Goal: Information Seeking & Learning: Learn about a topic

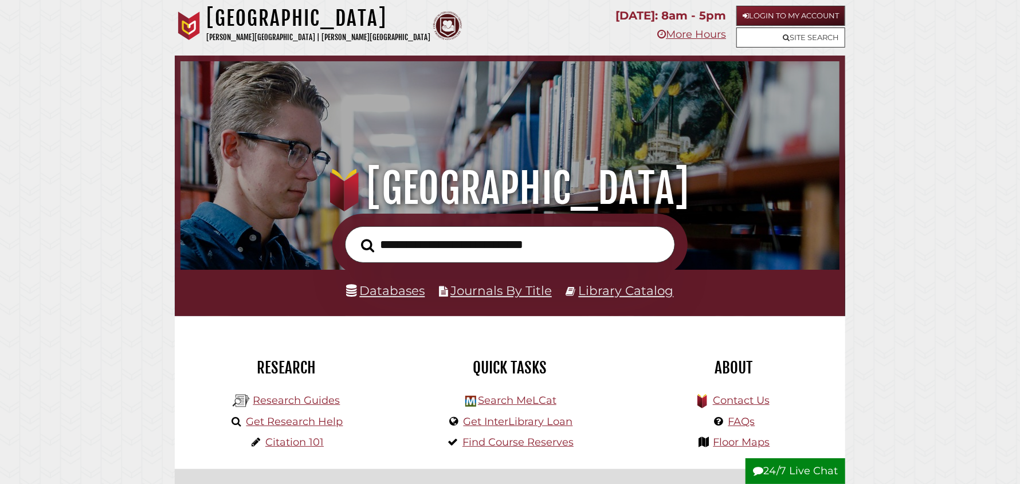
scroll to position [217, 653]
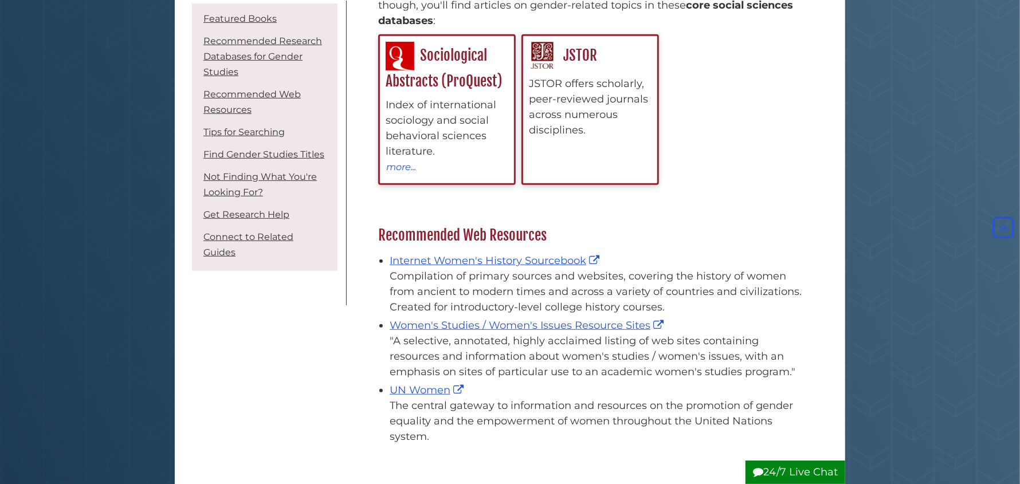
scroll to position [401, 0]
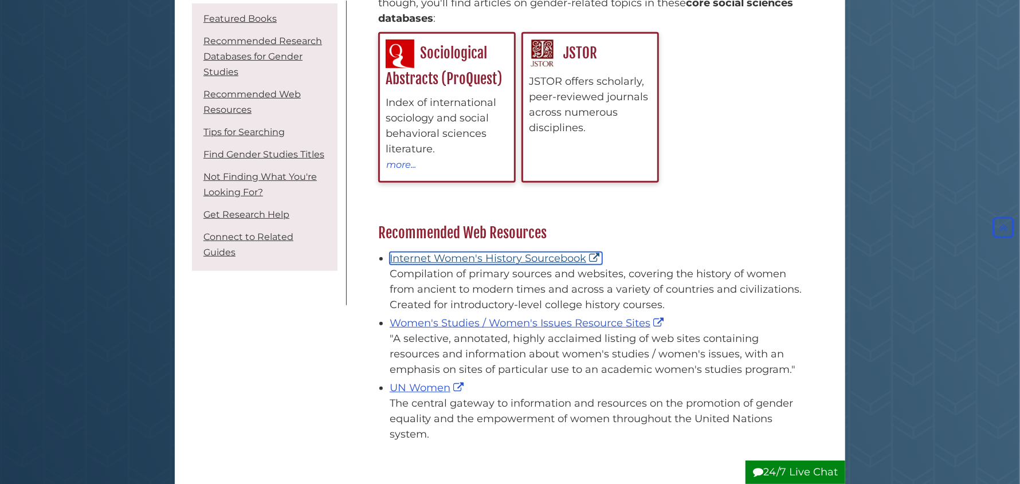
click at [513, 259] on link "Internet Women's History Sourcebook" at bounding box center [496, 258] width 213 height 13
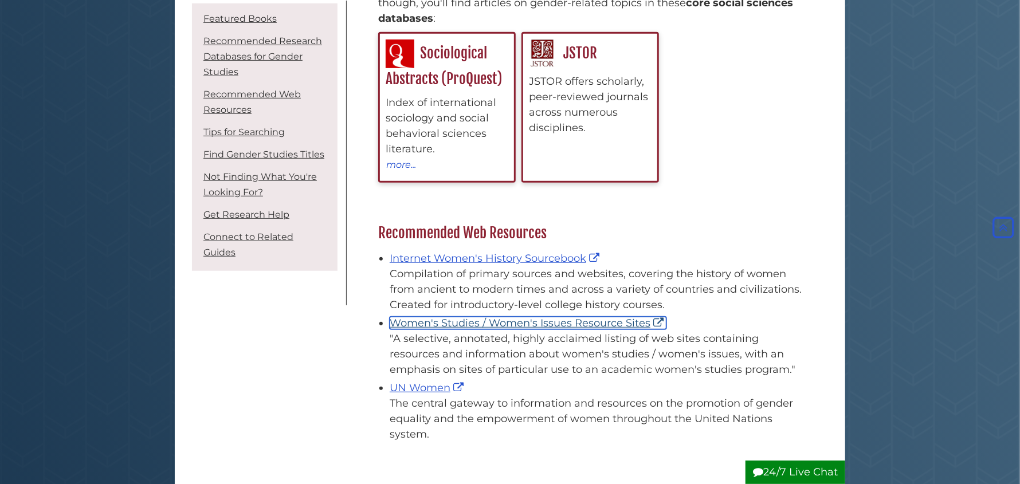
click at [559, 323] on link "Women's Studies / Women's Issues Resource Sites" at bounding box center [528, 323] width 277 height 13
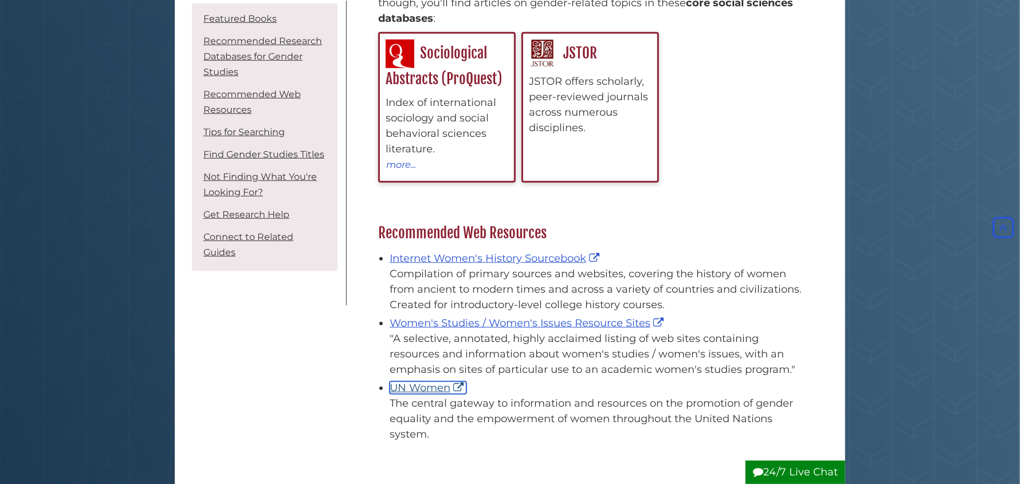
click at [432, 389] on link "UN Women" at bounding box center [428, 388] width 77 height 13
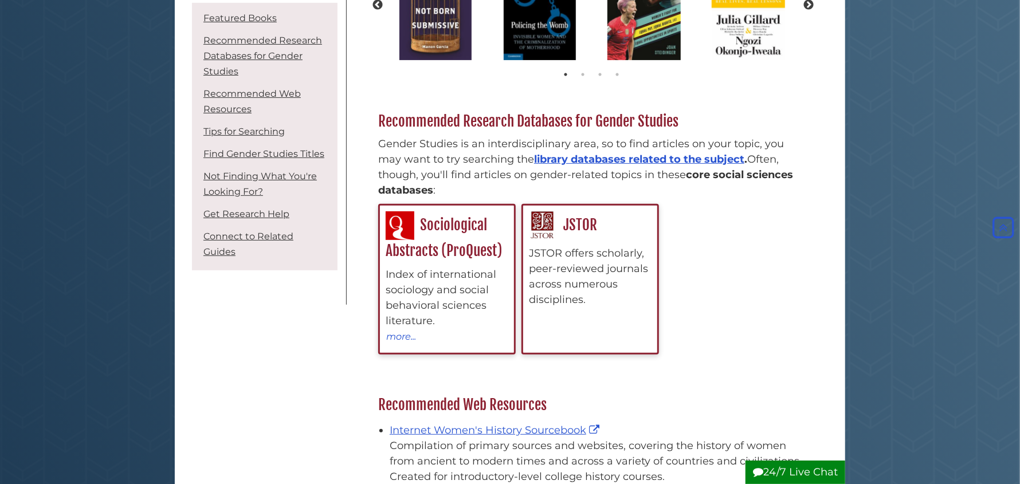
scroll to position [0, 0]
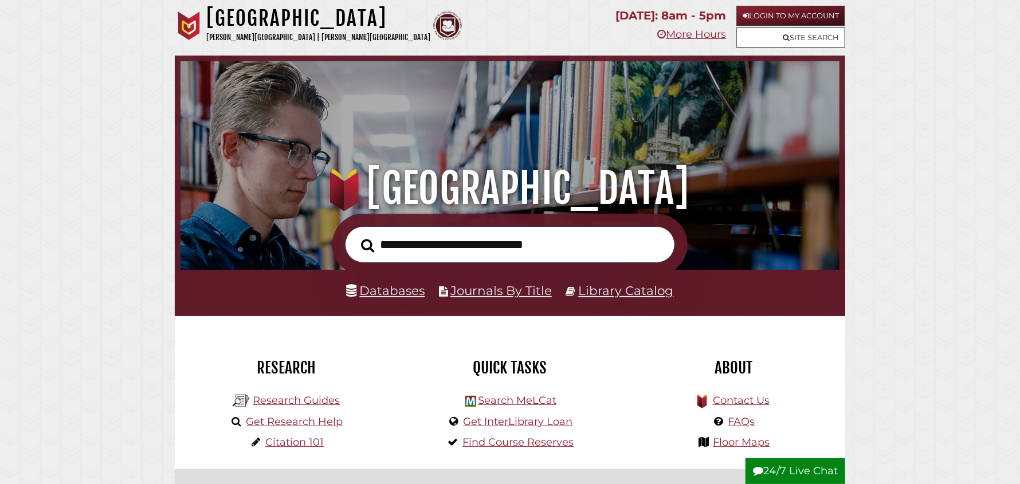
scroll to position [217, 653]
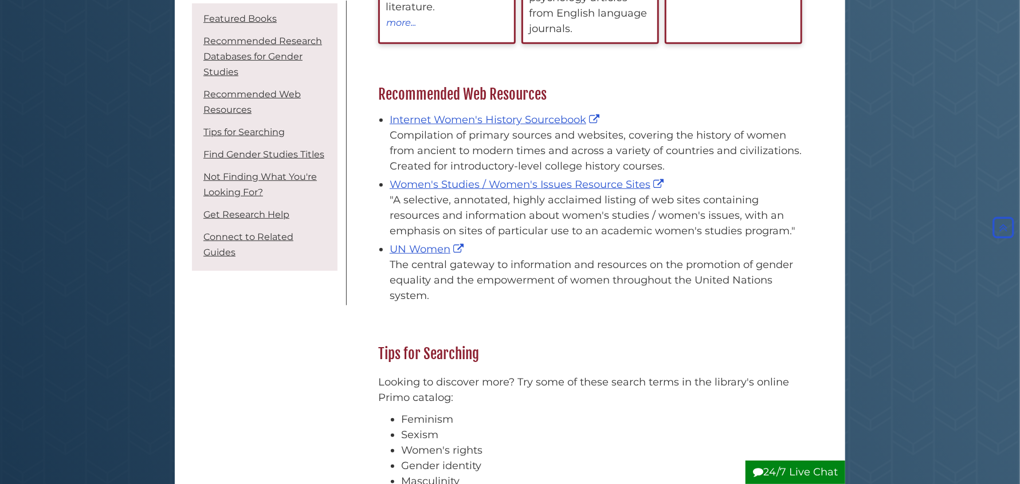
scroll to position [573, 0]
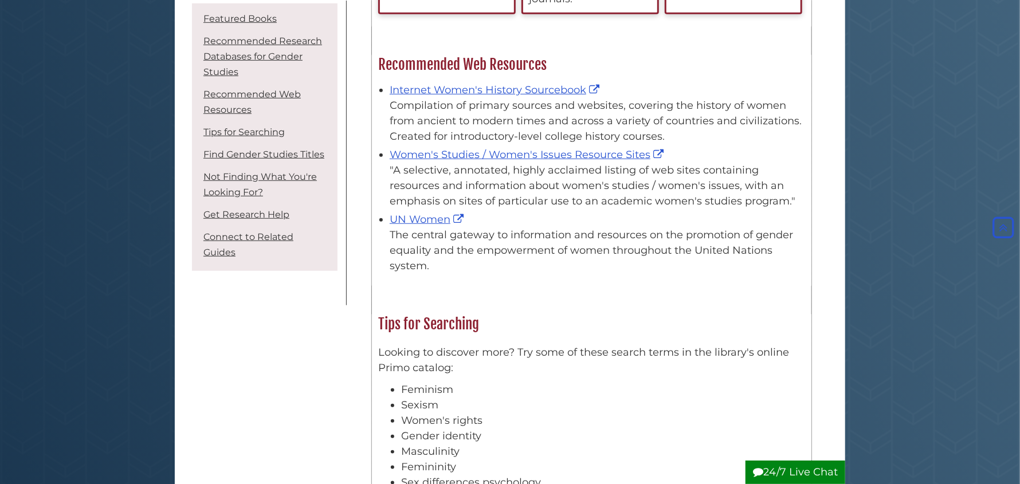
click at [434, 226] on div "UN Women The central gateway to information and resources on the promotion of g…" at bounding box center [598, 243] width 416 height 62
click at [430, 220] on link "UN Women" at bounding box center [428, 219] width 77 height 13
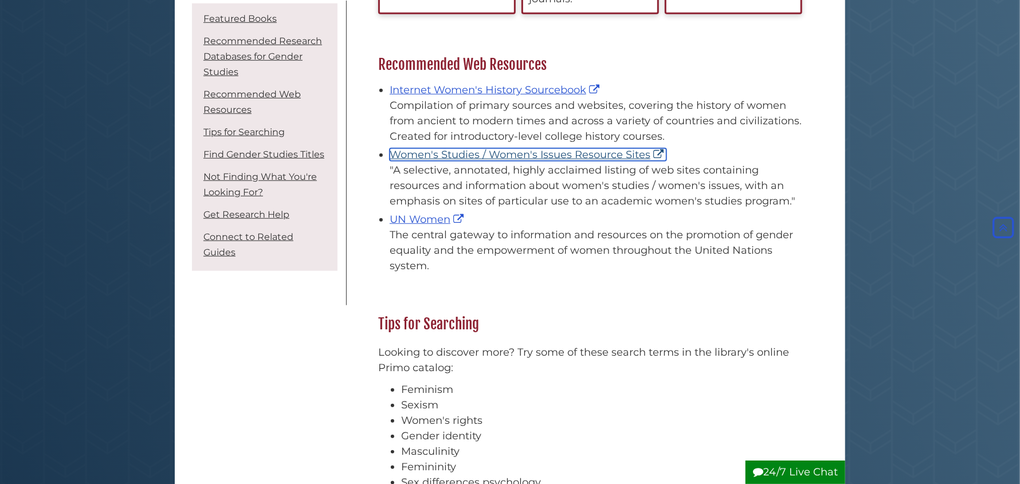
click at [572, 151] on link "Women's Studies / Women's Issues Resource Sites" at bounding box center [528, 154] width 277 height 13
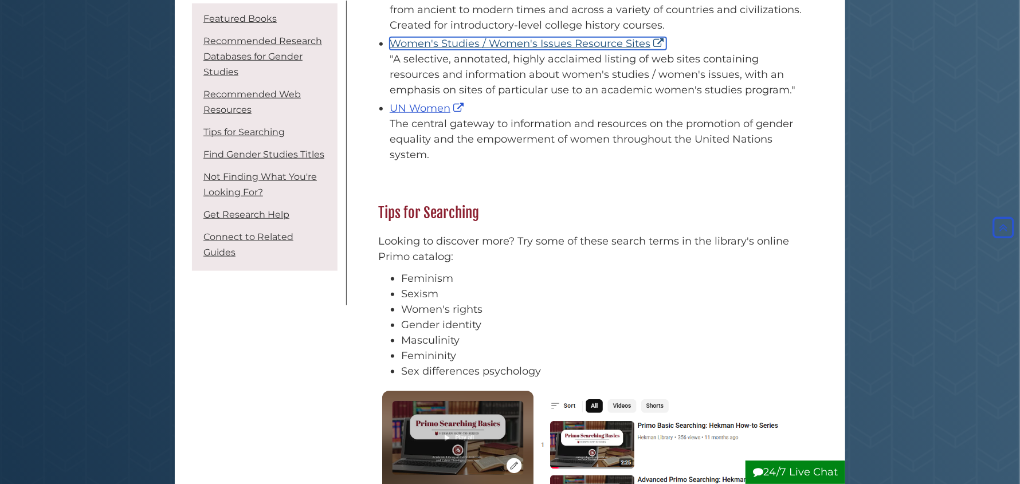
scroll to position [688, 0]
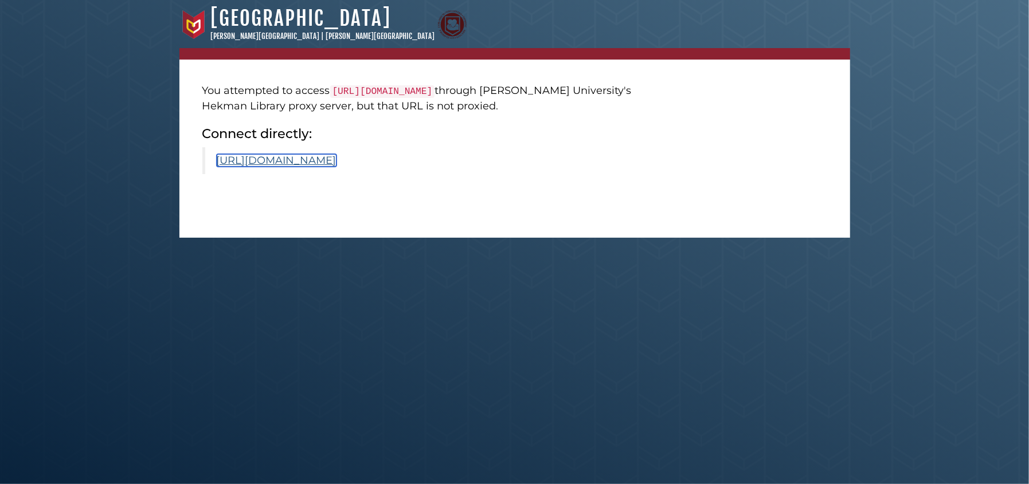
click at [327, 159] on link "https://www.unwomen.org/en" at bounding box center [277, 160] width 120 height 13
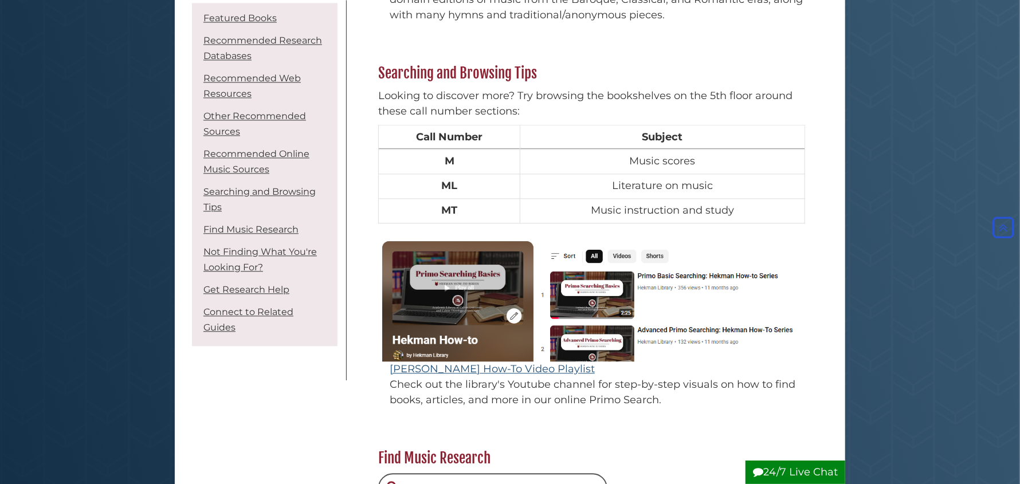
scroll to position [1834, 0]
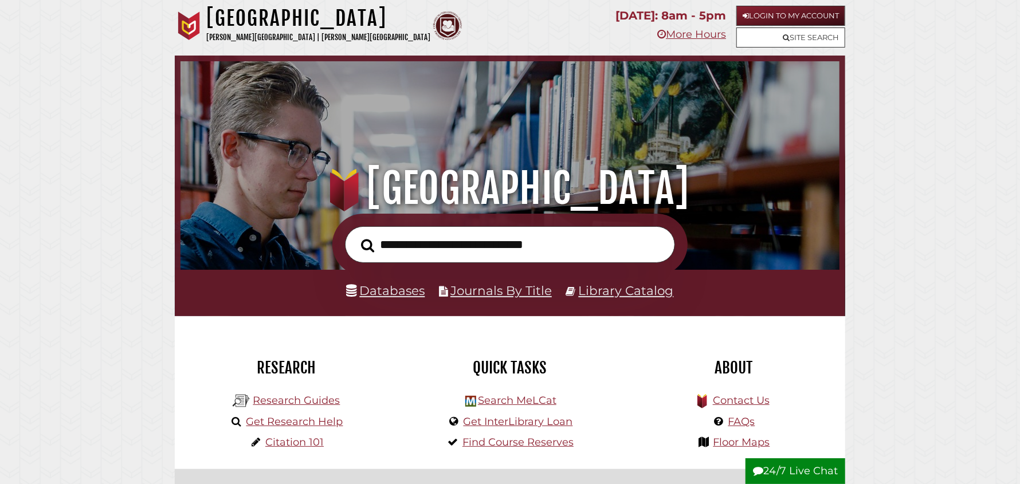
scroll to position [217, 653]
click at [387, 291] on link "Databases" at bounding box center [386, 290] width 79 height 15
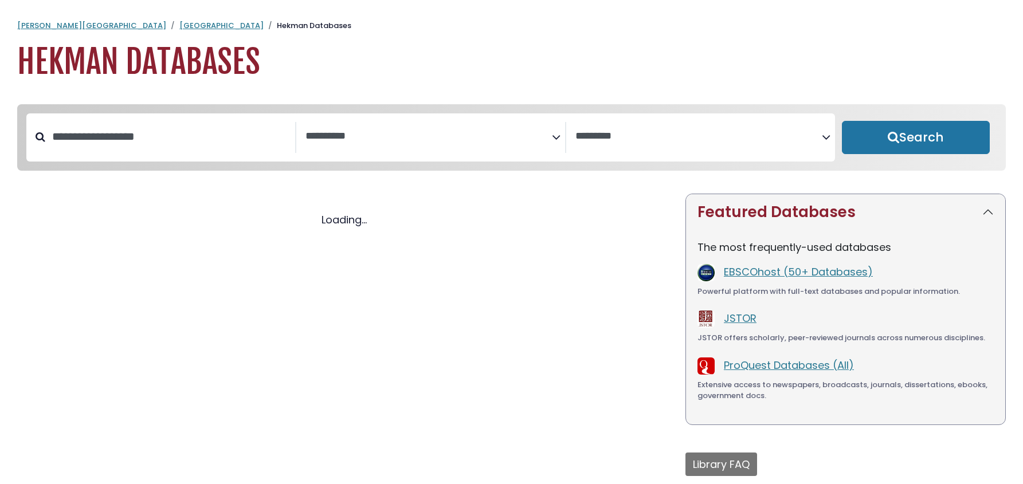
select select "Database Subject Filter"
select select "Database Vendors Filter"
select select "Database Subject Filter"
select select "Database Vendors Filter"
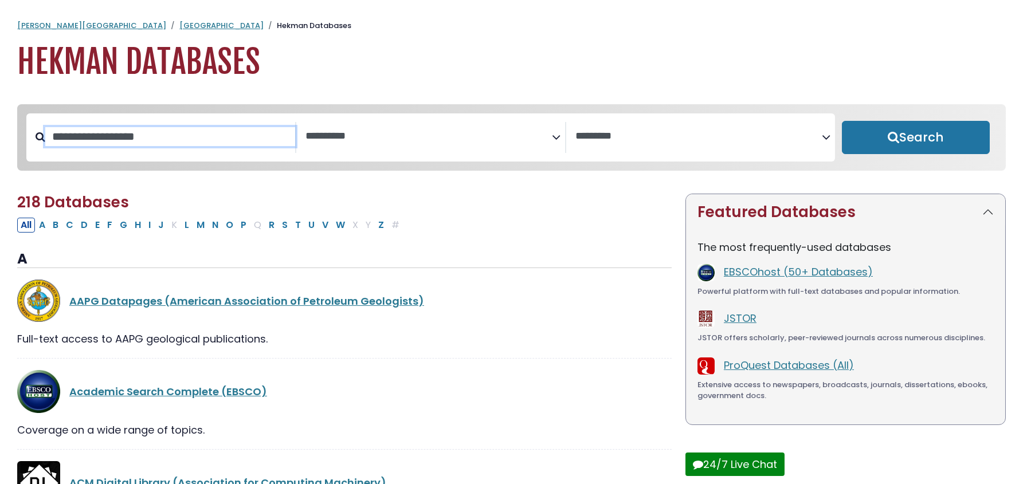
click at [135, 133] on input "Search database by title or keyword" at bounding box center [170, 136] width 250 height 19
type input "*****"
click at [842, 121] on button "Search" at bounding box center [916, 137] width 148 height 33
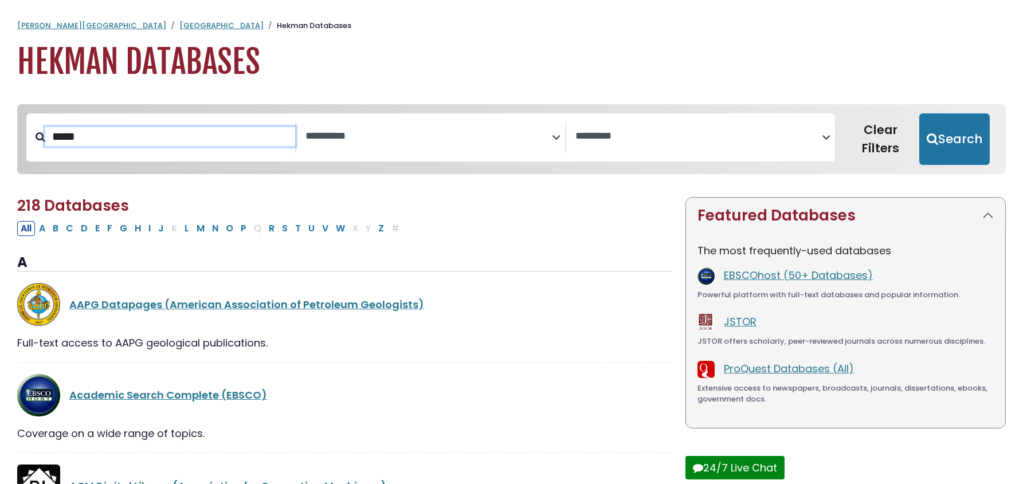
select select "Database Subject Filter"
select select "Database Vendors Filter"
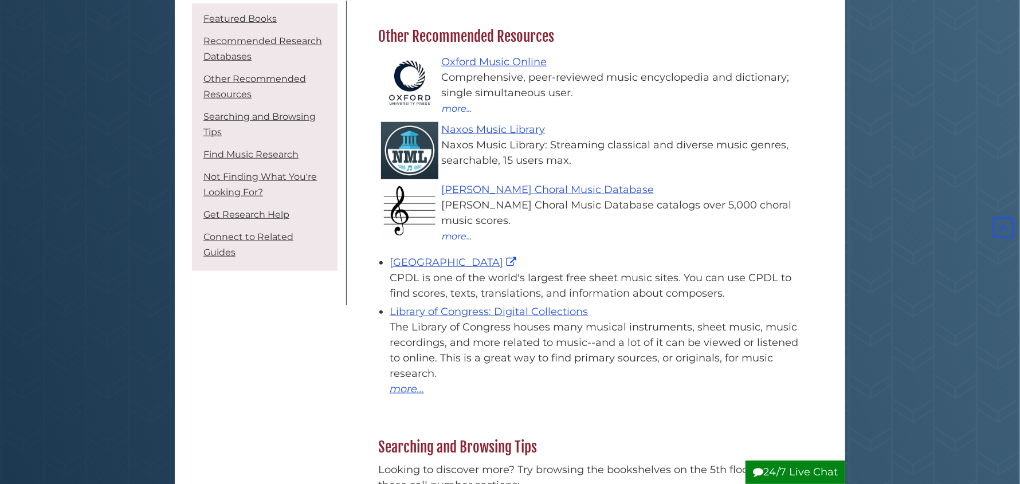
scroll to position [574, 0]
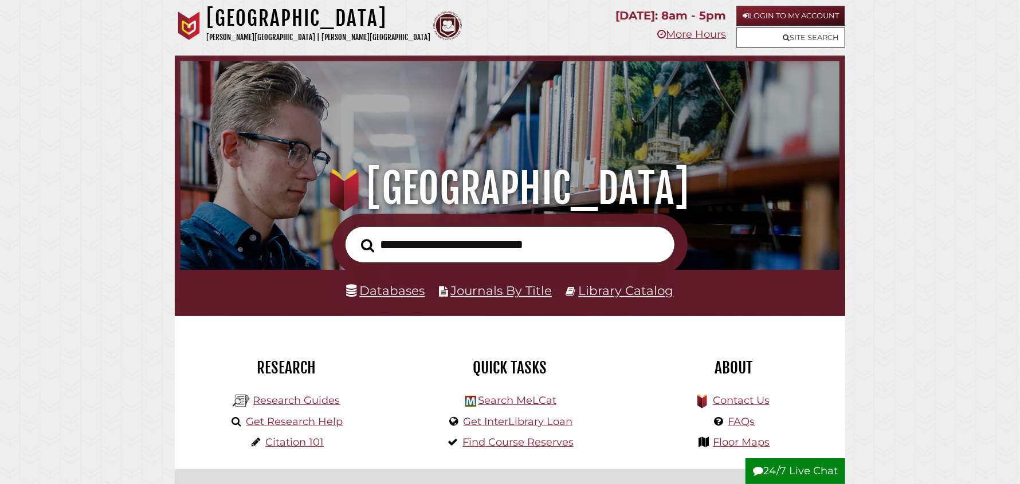
scroll to position [217, 653]
click at [786, 37] on icon at bounding box center [786, 37] width 7 height 7
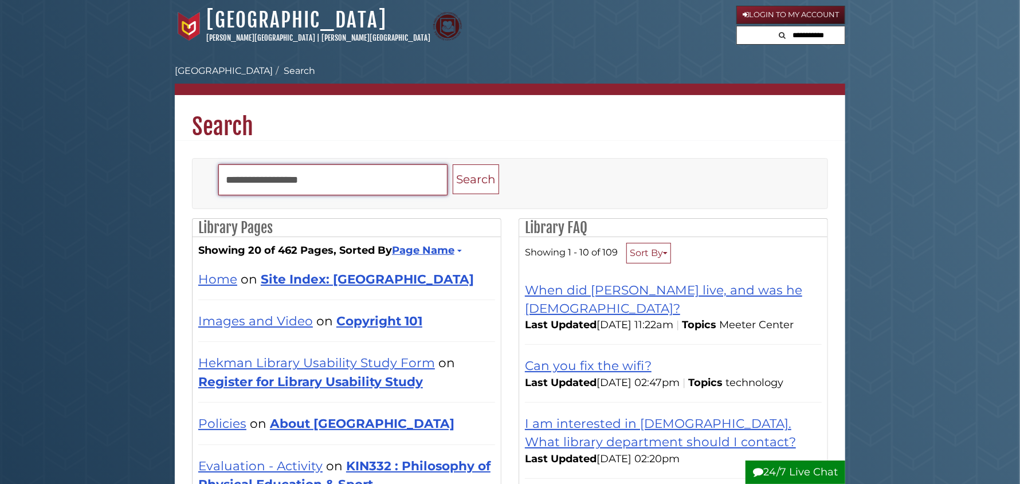
click at [273, 184] on input "Search" at bounding box center [332, 180] width 229 height 31
click at [453, 165] on button "Search" at bounding box center [476, 180] width 46 height 30
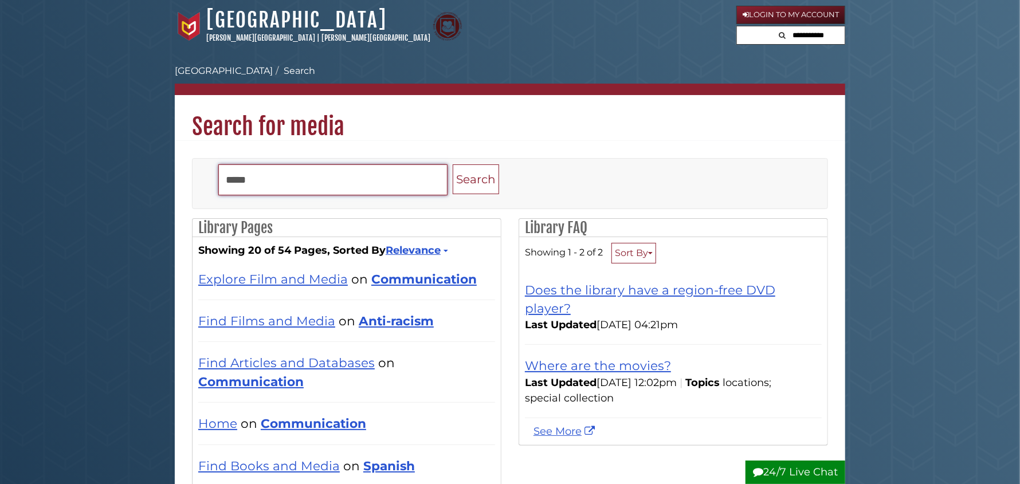
drag, startPoint x: 259, startPoint y: 176, endPoint x: 221, endPoint y: 183, distance: 38.5
click at [221, 183] on input "*****" at bounding box center [332, 180] width 229 height 31
type input "**********"
click at [453, 165] on button "Search" at bounding box center [476, 180] width 46 height 30
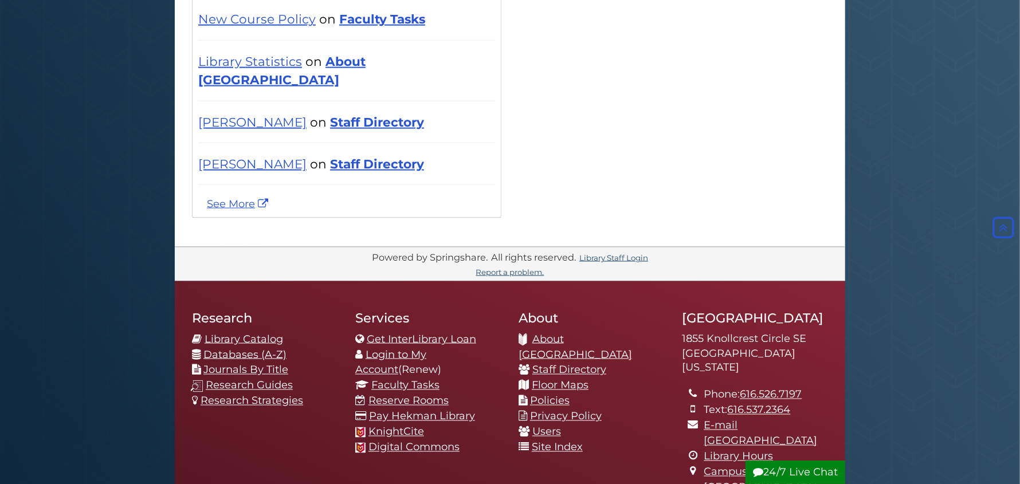
scroll to position [1031, 0]
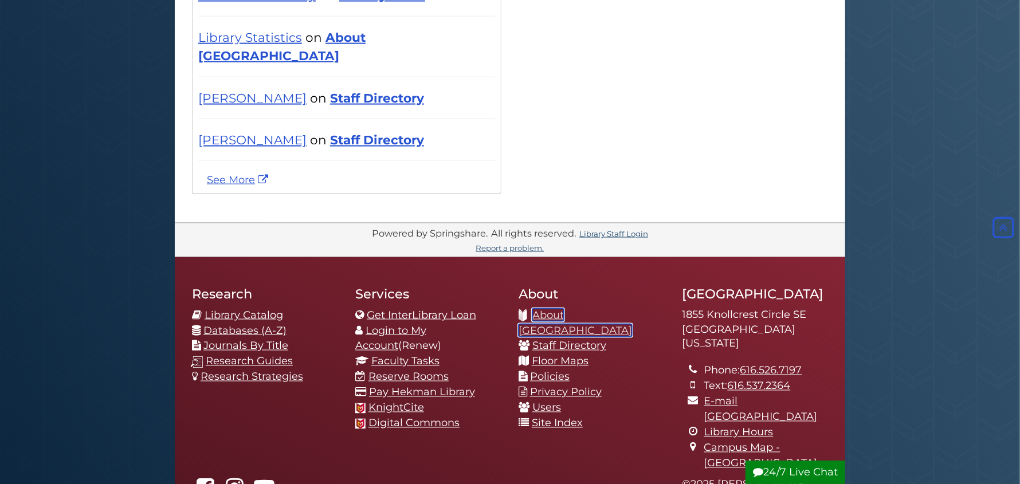
click at [618, 309] on link "About [GEOGRAPHIC_DATA]" at bounding box center [575, 323] width 113 height 28
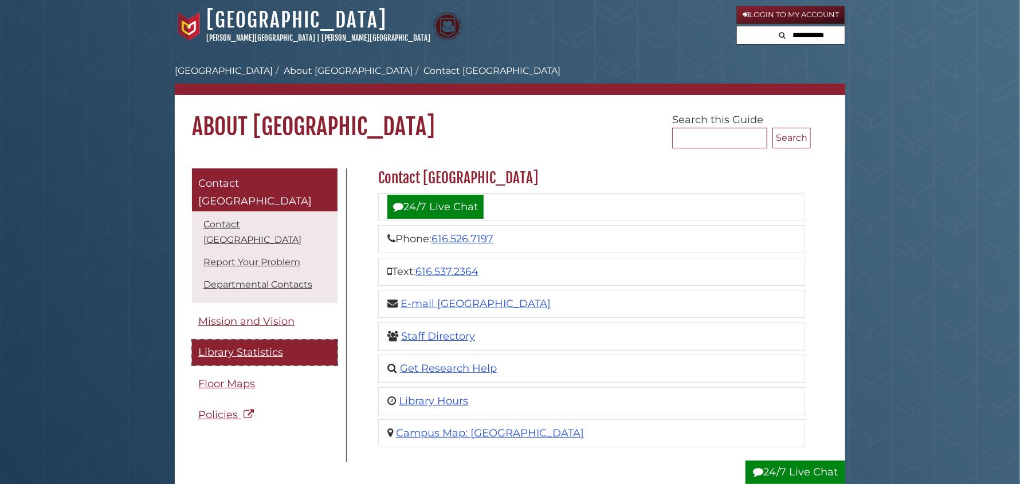
click at [243, 346] on span "Library Statistics" at bounding box center [240, 352] width 85 height 13
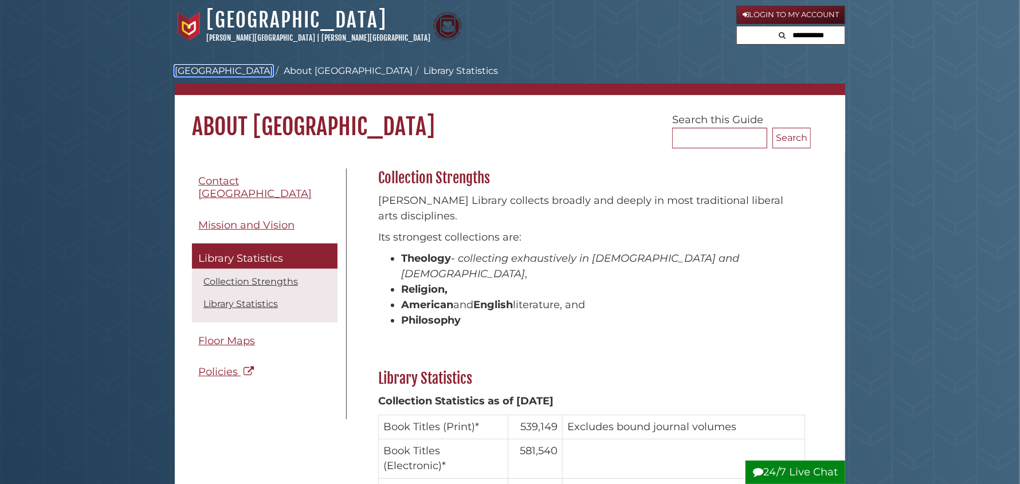
click at [213, 73] on link "[GEOGRAPHIC_DATA]" at bounding box center [224, 70] width 98 height 11
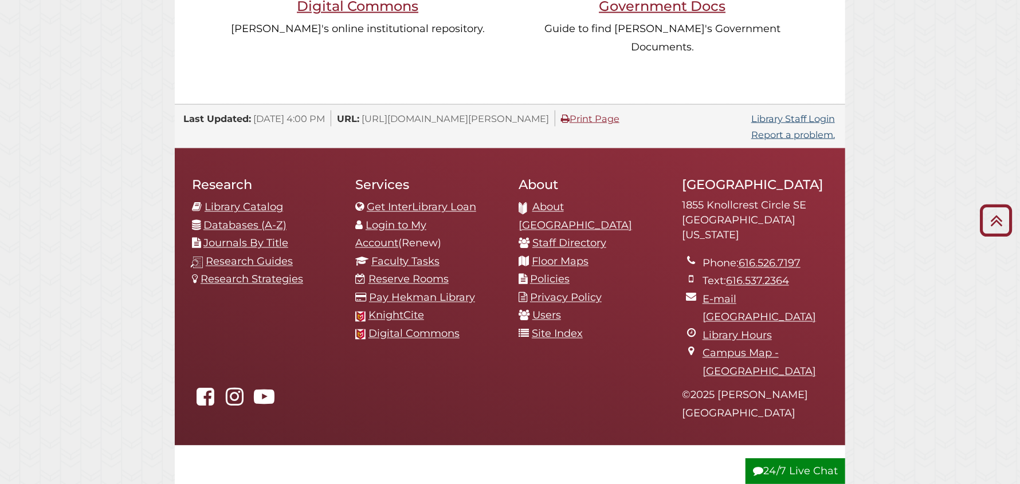
scroll to position [1219, 0]
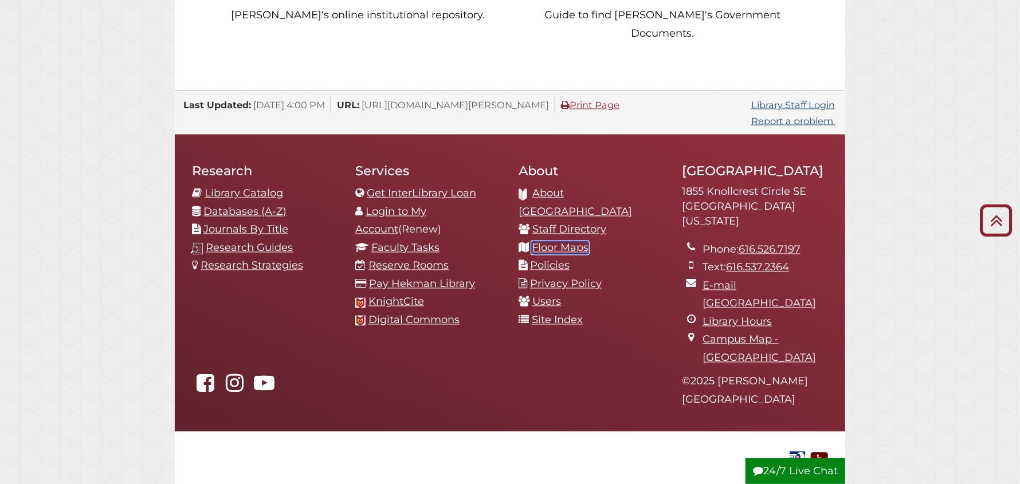
click at [558, 242] on link "Floor Maps" at bounding box center [560, 248] width 57 height 13
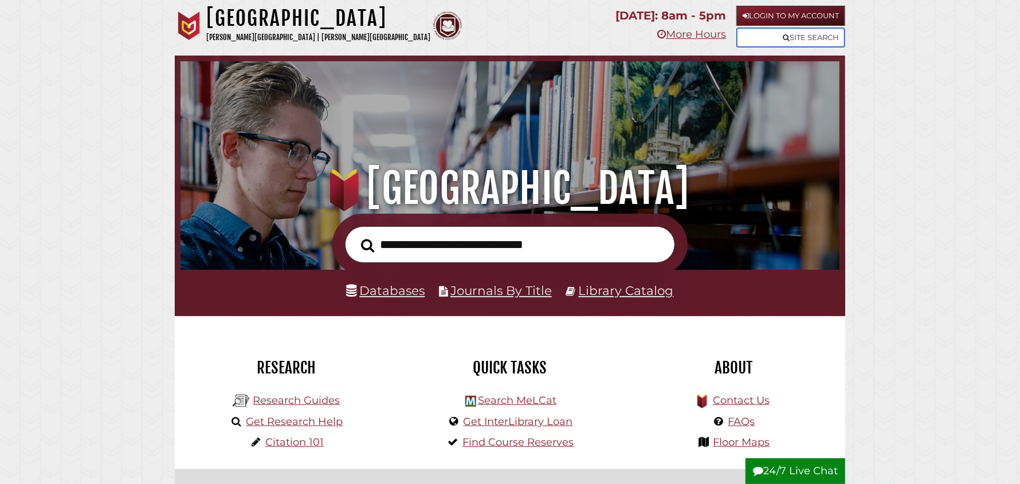
click at [792, 37] on link "Site Search" at bounding box center [791, 38] width 109 height 20
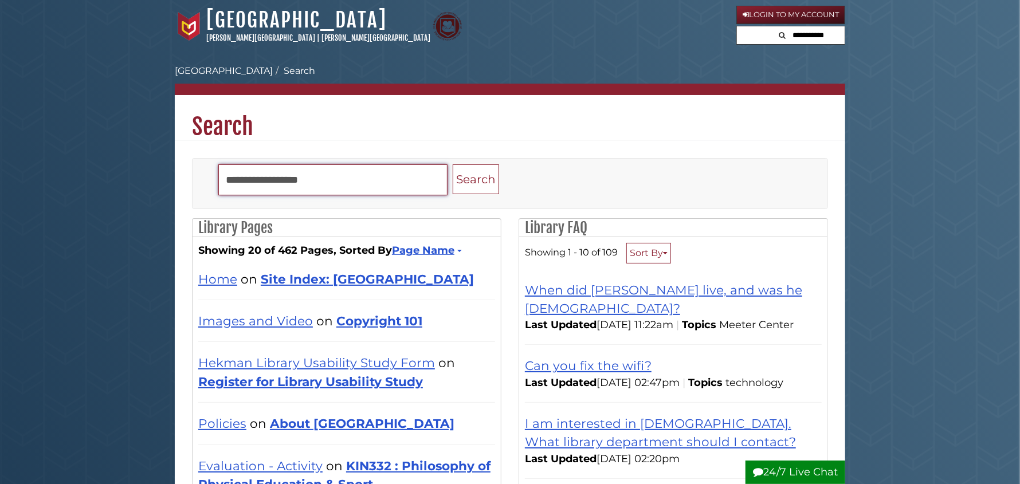
click at [297, 171] on input "Search" at bounding box center [332, 180] width 229 height 31
type input "*"
type input "**********"
click at [453, 165] on button "Search" at bounding box center [476, 180] width 46 height 30
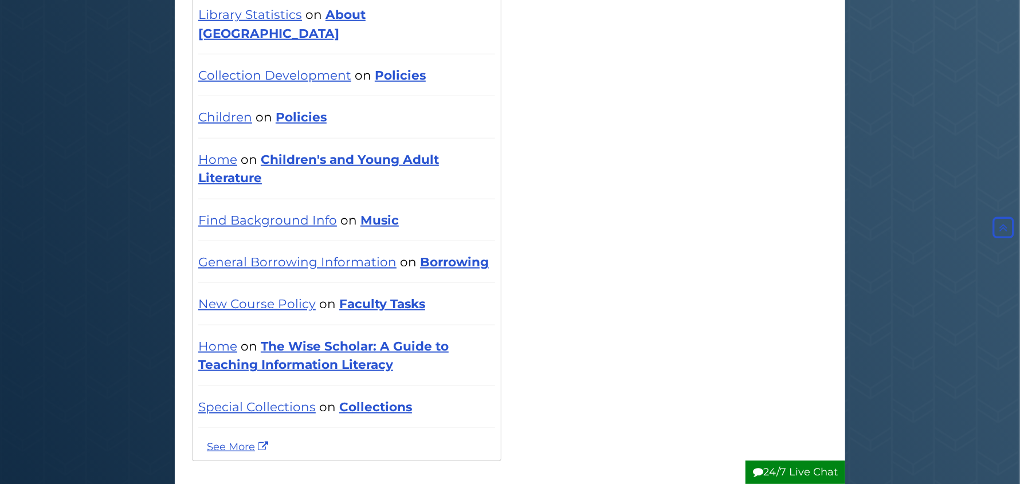
scroll to position [859, 0]
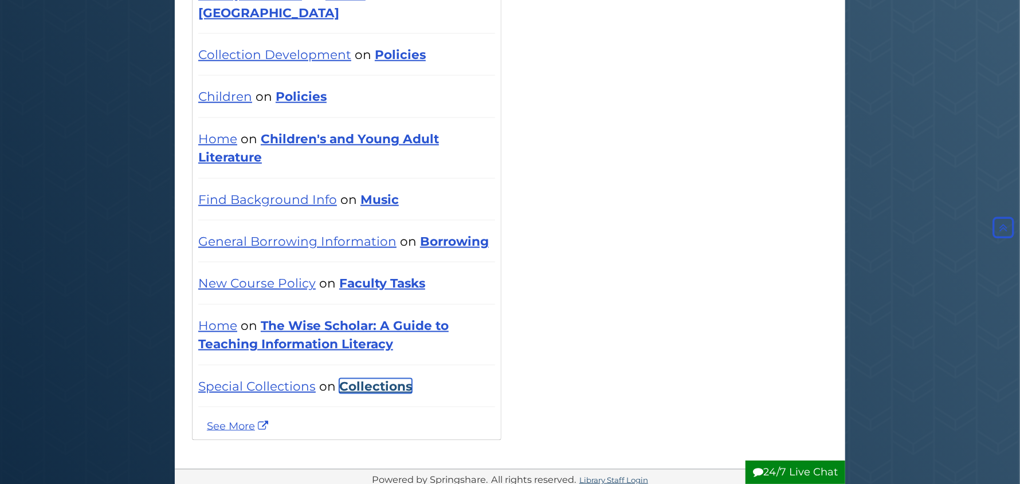
click at [377, 379] on link "Collections" at bounding box center [375, 386] width 73 height 15
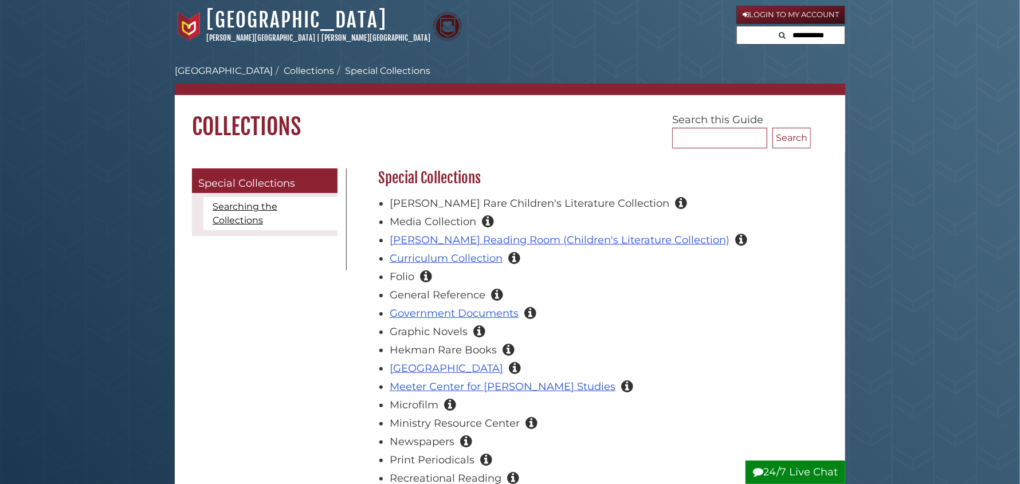
click at [486, 221] on icon "This area contains the library's visual media collections (movies, music, audio…" at bounding box center [488, 221] width 12 height 10
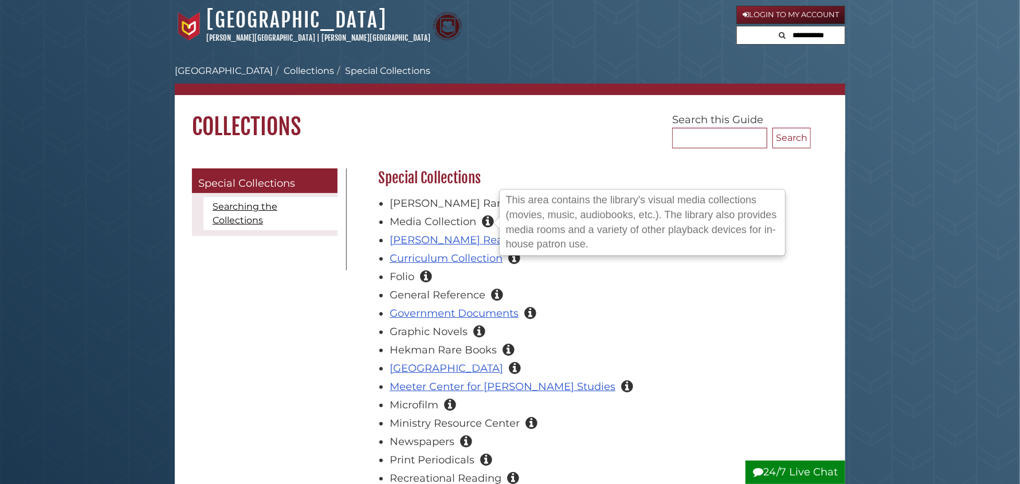
click at [486, 221] on icon "This area contains the library's visual media collections (movies, music, audio…" at bounding box center [488, 221] width 12 height 10
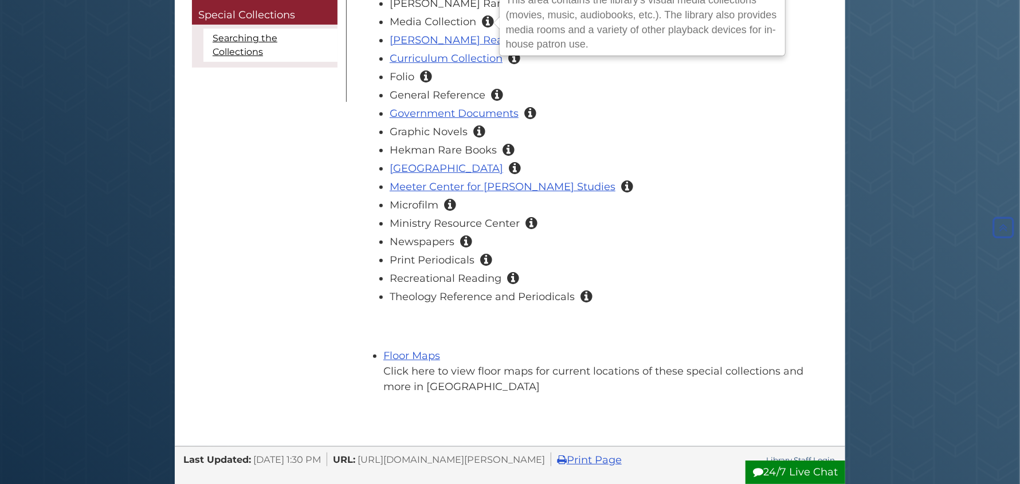
scroll to position [344, 0]
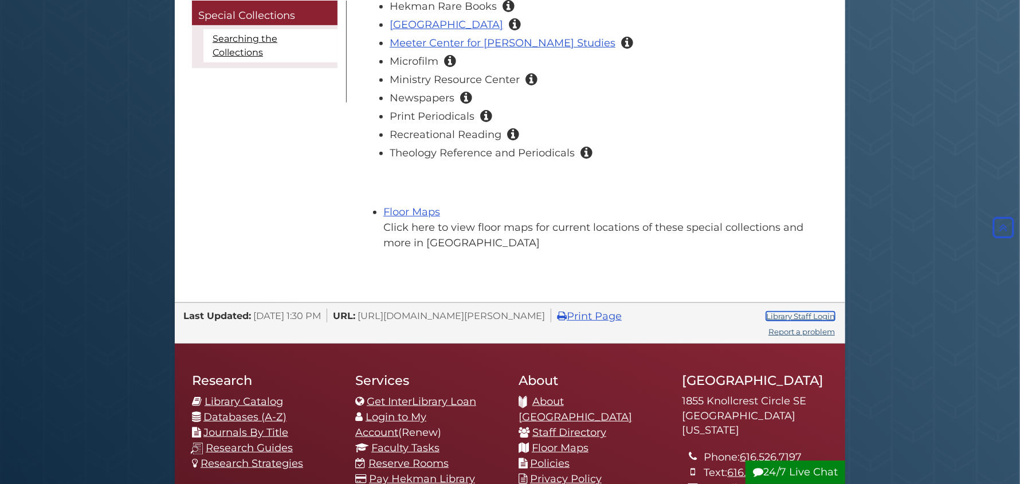
click at [776, 316] on link "Library Staff Login" at bounding box center [800, 316] width 69 height 9
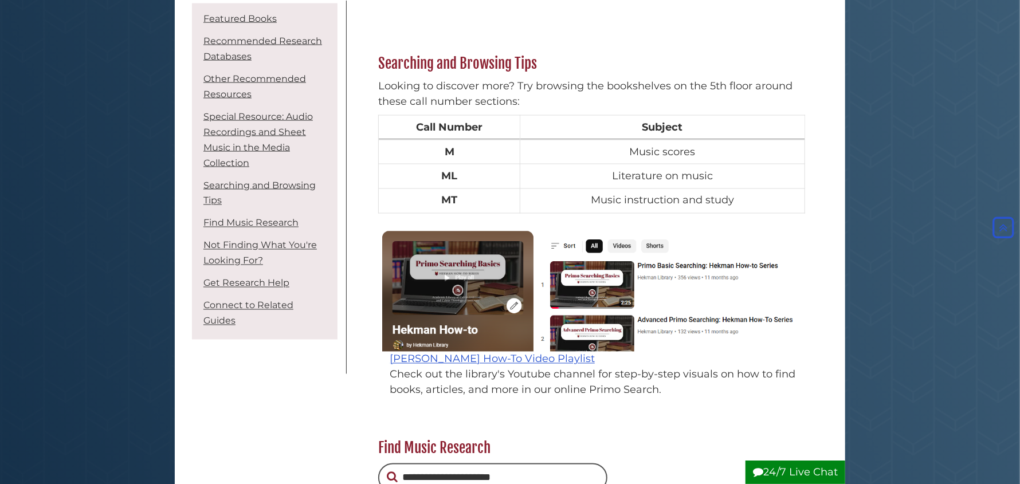
scroll to position [1116, 0]
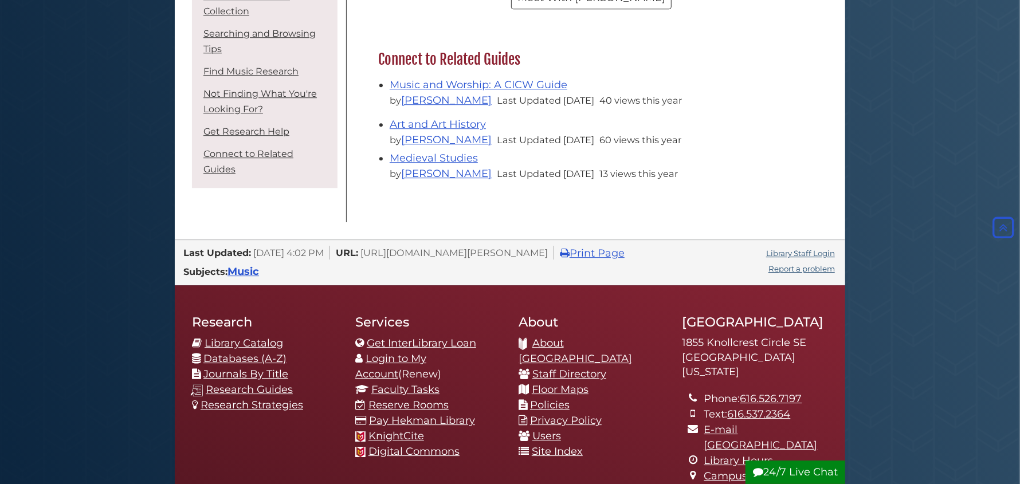
scroll to position [2033, 0]
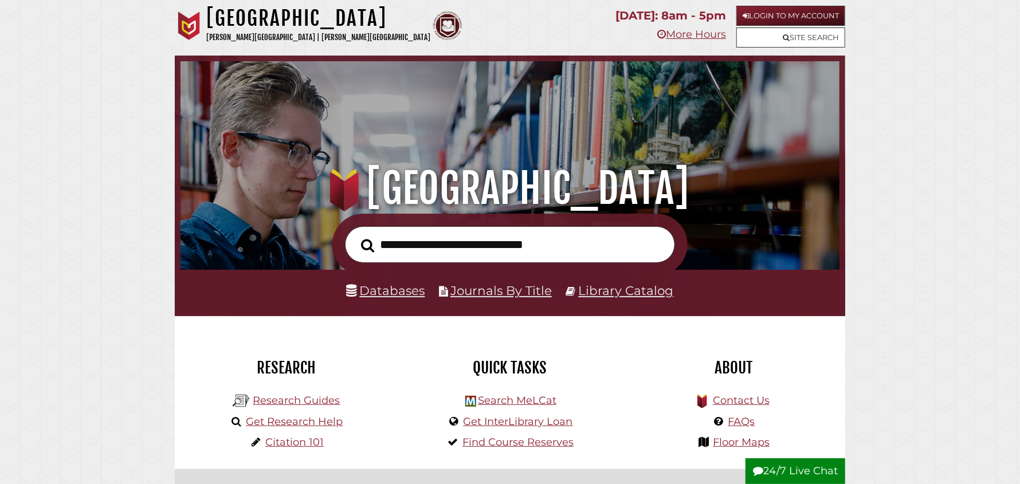
scroll to position [217, 653]
